Goal: Task Accomplishment & Management: Manage account settings

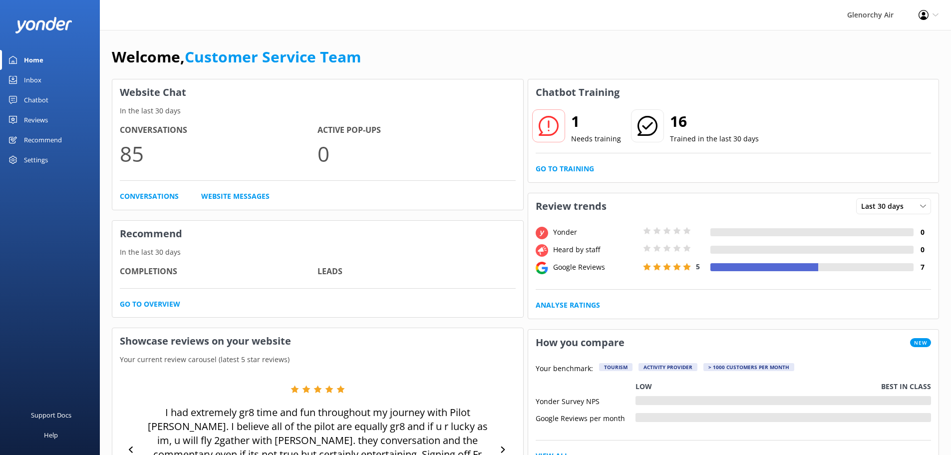
click at [34, 77] on div "Inbox" at bounding box center [32, 80] width 17 height 20
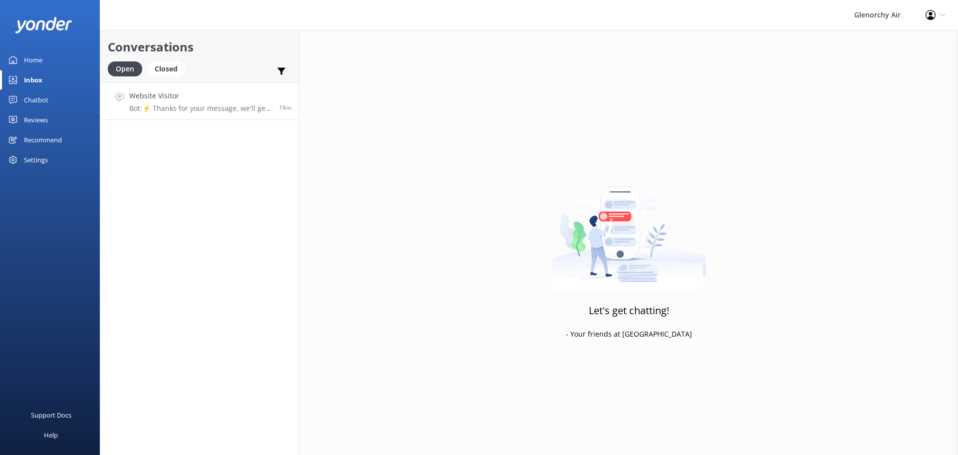
click at [244, 99] on h4 "Website Visitor" at bounding box center [200, 95] width 142 height 11
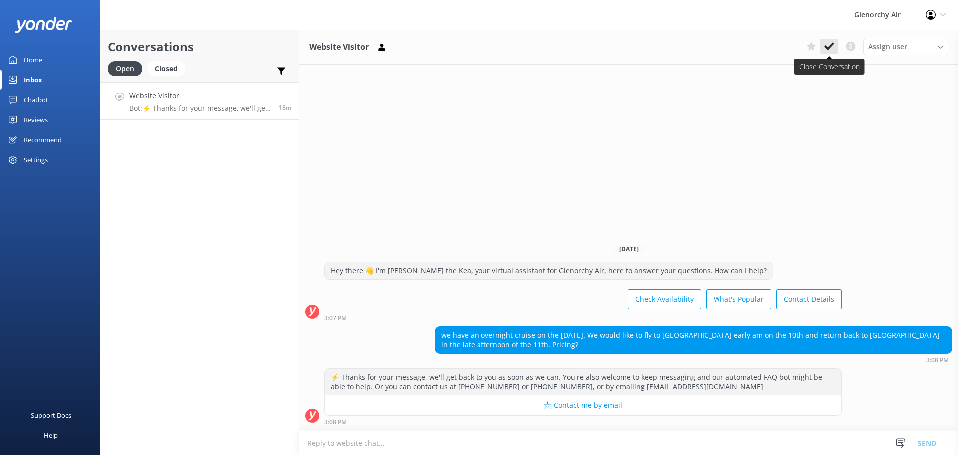
click at [830, 47] on use at bounding box center [830, 46] width 10 height 8
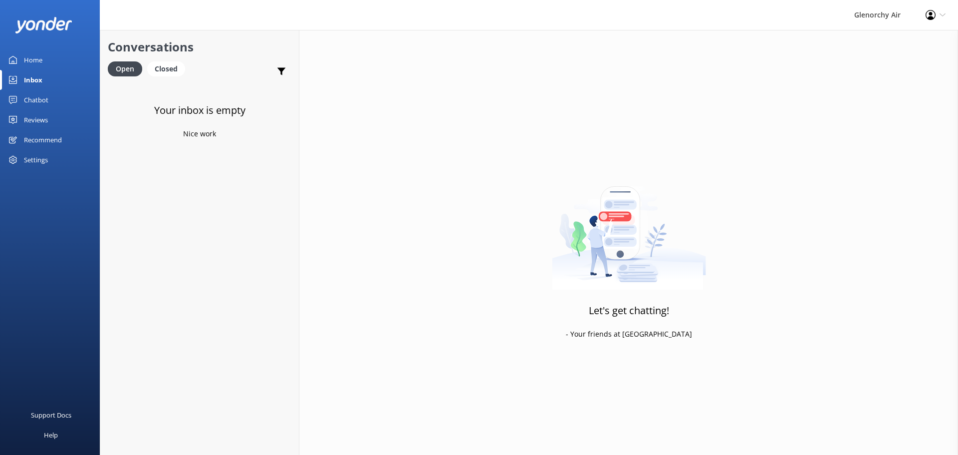
click at [32, 116] on div "Reviews" at bounding box center [36, 120] width 24 height 20
